Goal: Check status: Check status

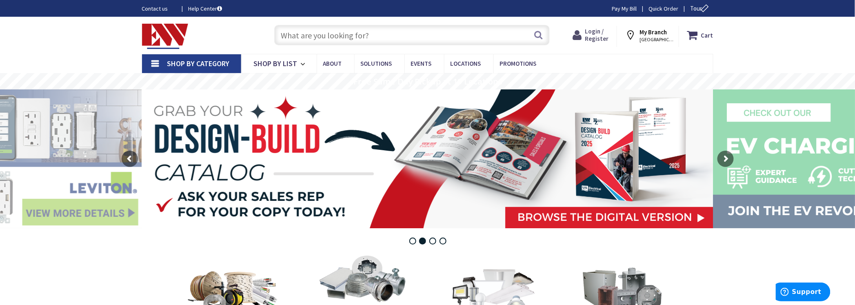
click at [600, 38] on span "Login / Register" at bounding box center [597, 34] width 24 height 15
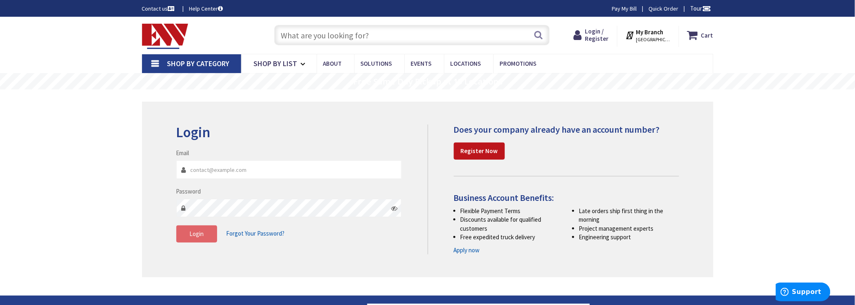
type input "mhorton@hortonelectric.com"
click at [203, 236] on span "Login" at bounding box center [196, 234] width 14 height 8
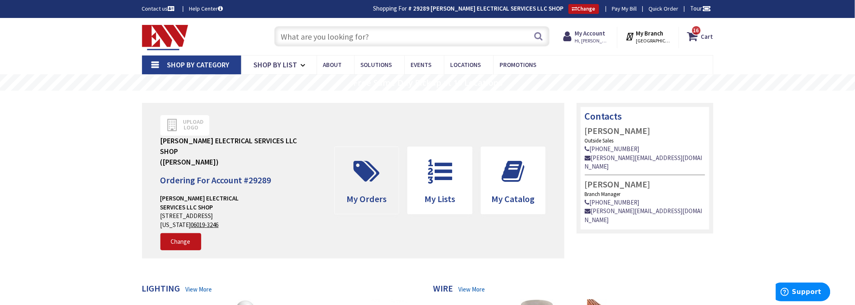
click at [379, 170] on icon at bounding box center [367, 171] width 34 height 24
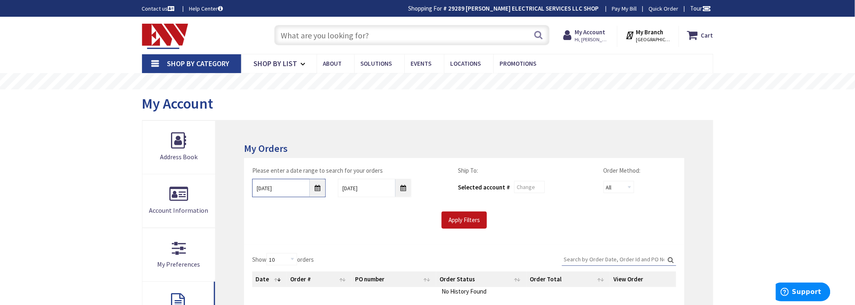
click at [319, 187] on input "9/24/2025" at bounding box center [288, 188] width 73 height 18
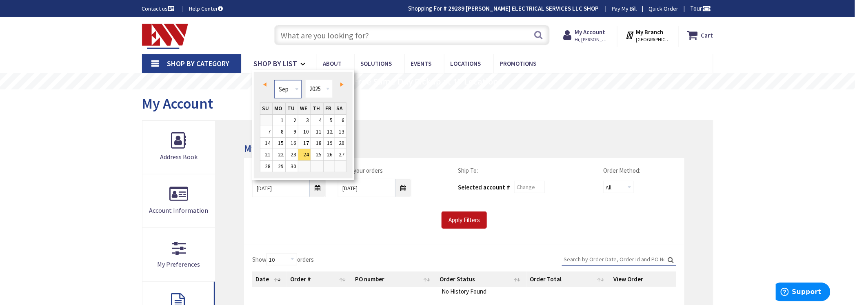
click at [299, 85] on select "Jan Feb Mar Apr May Jun Jul Aug Sep Oct Nov Dec" at bounding box center [287, 89] width 27 height 18
click at [307, 119] on link "1" at bounding box center [304, 120] width 12 height 11
type input "01/01/2025"
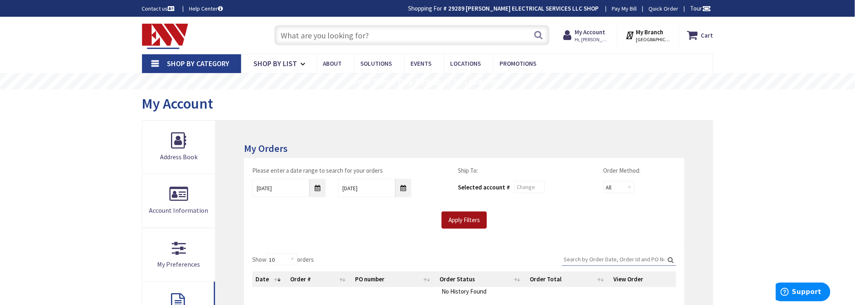
click at [458, 212] on input "Apply Filters" at bounding box center [463, 219] width 45 height 17
click at [467, 224] on input "Apply Filters" at bounding box center [463, 219] width 45 height 17
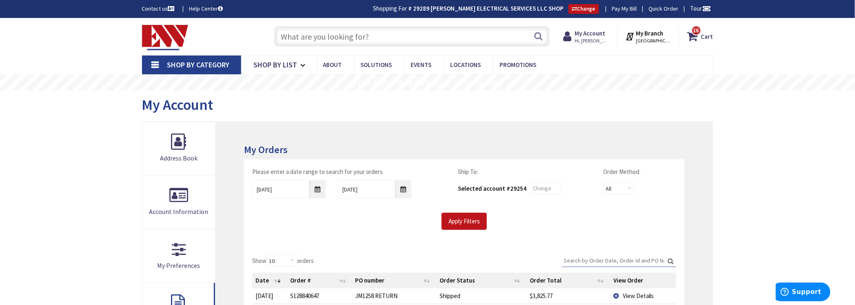
click at [599, 254] on input "Search:" at bounding box center [619, 260] width 114 height 12
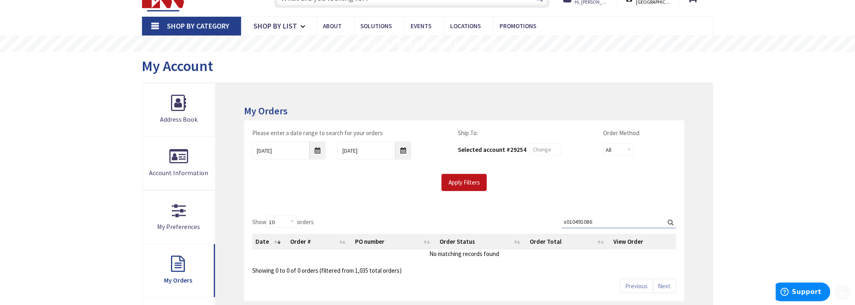
scroll to position [51, 0]
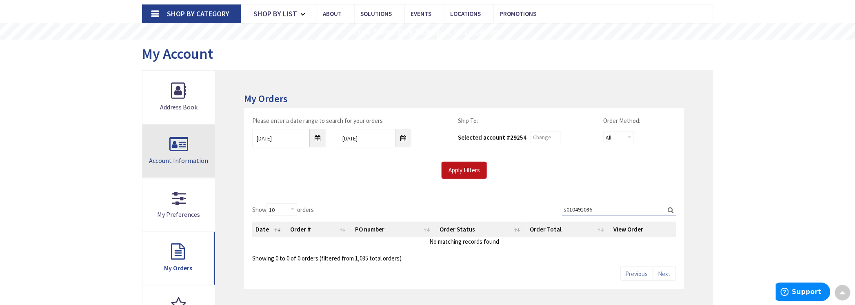
drag, startPoint x: 601, startPoint y: 212, endPoint x: 199, endPoint y: 166, distance: 404.1
click at [201, 167] on div "My Orders Please enter a date range to search for your orders 01/01/2025 10/1/2…" at bounding box center [427, 257] width 571 height 375
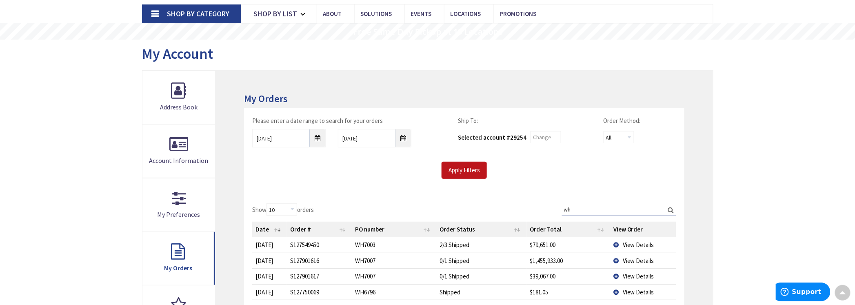
type input "wh"
